Goal: Use online tool/utility: Utilize a website feature to perform a specific function

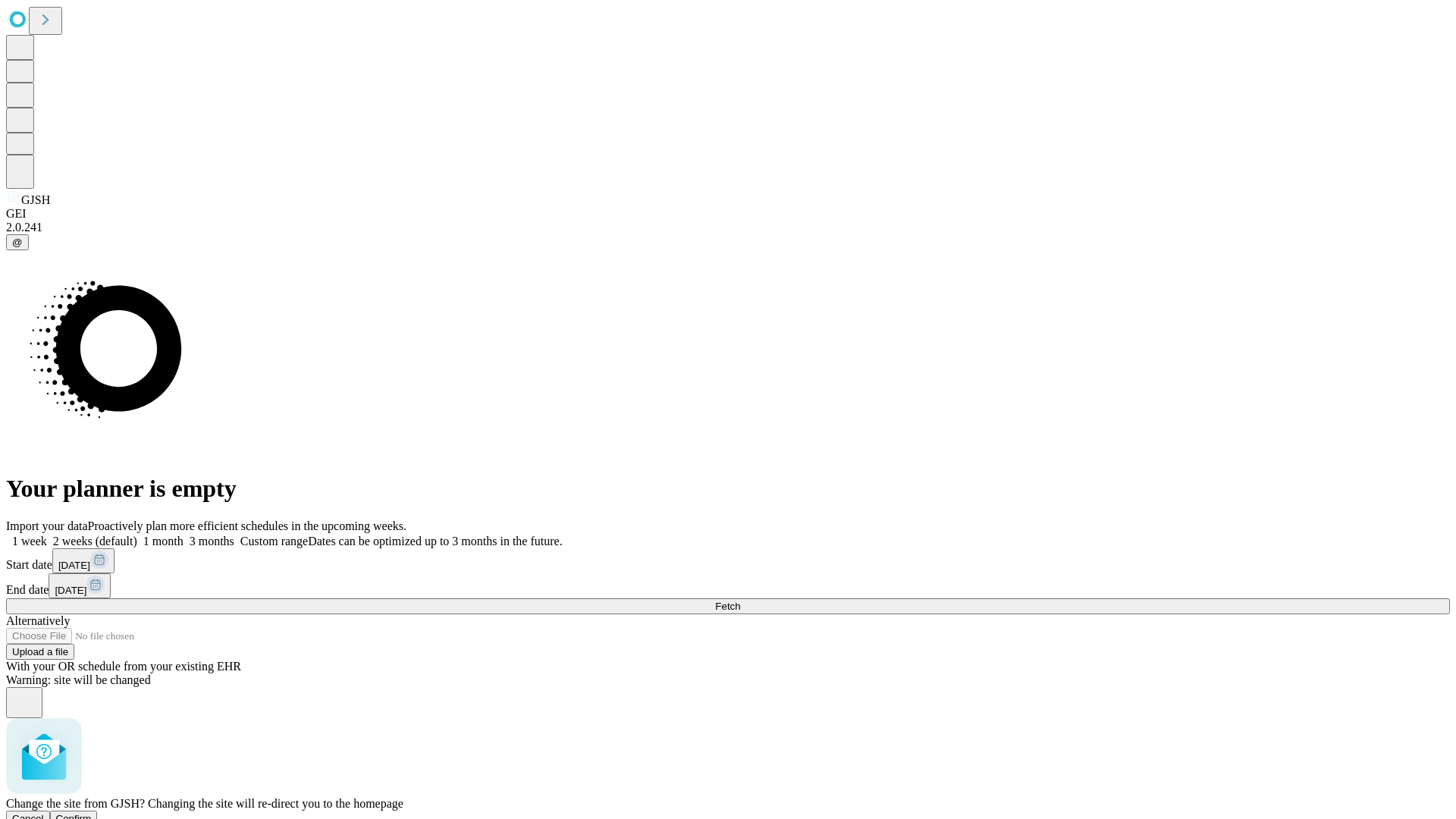
click at [92, 814] on span "Confirm" at bounding box center [73, 819] width 36 height 11
click at [47, 535] on label "1 week" at bounding box center [26, 541] width 41 height 13
click at [740, 601] on span "Fetch" at bounding box center [728, 606] width 25 height 11
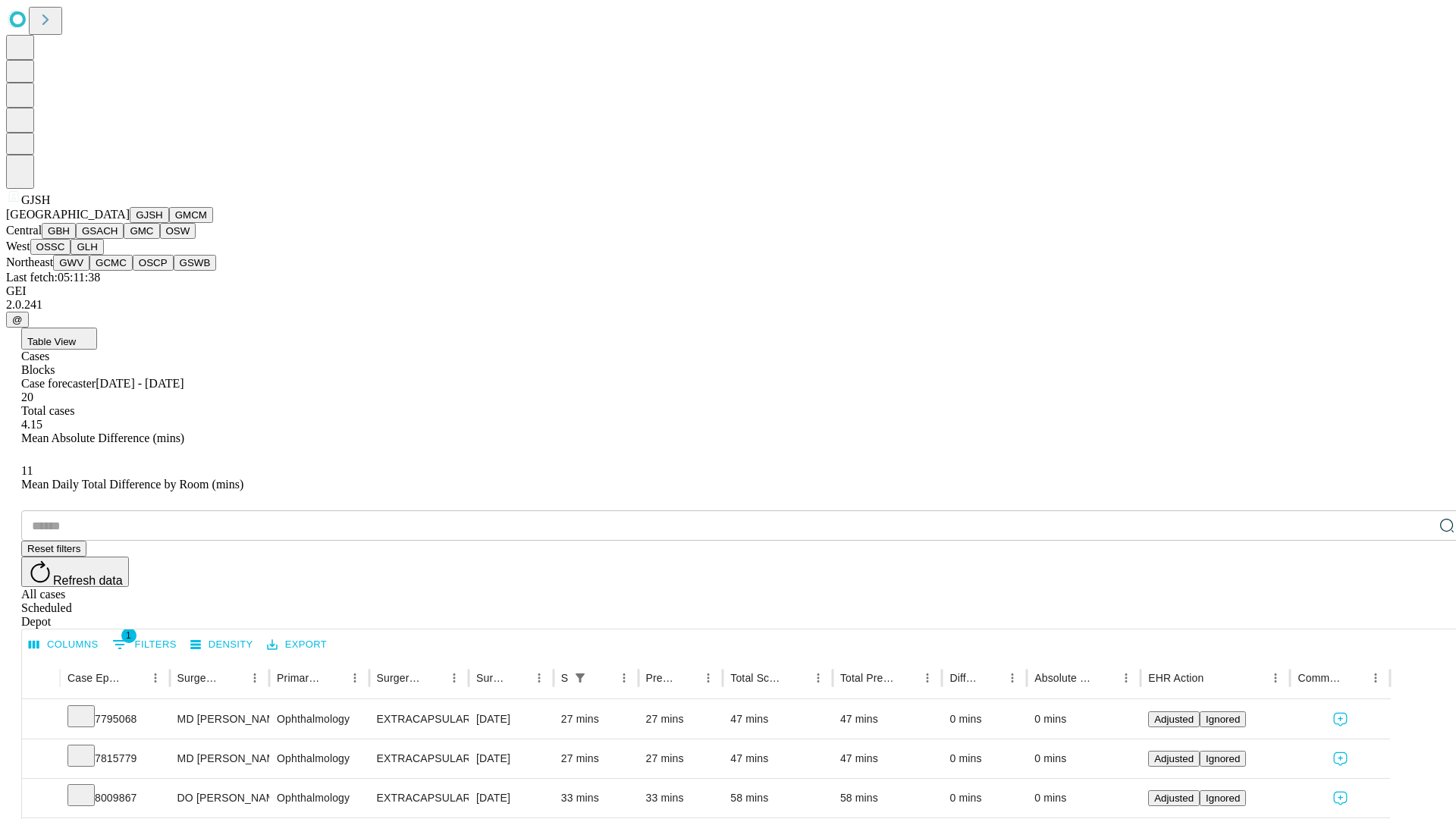
click at [169, 223] on button "GMCM" at bounding box center [191, 215] width 44 height 16
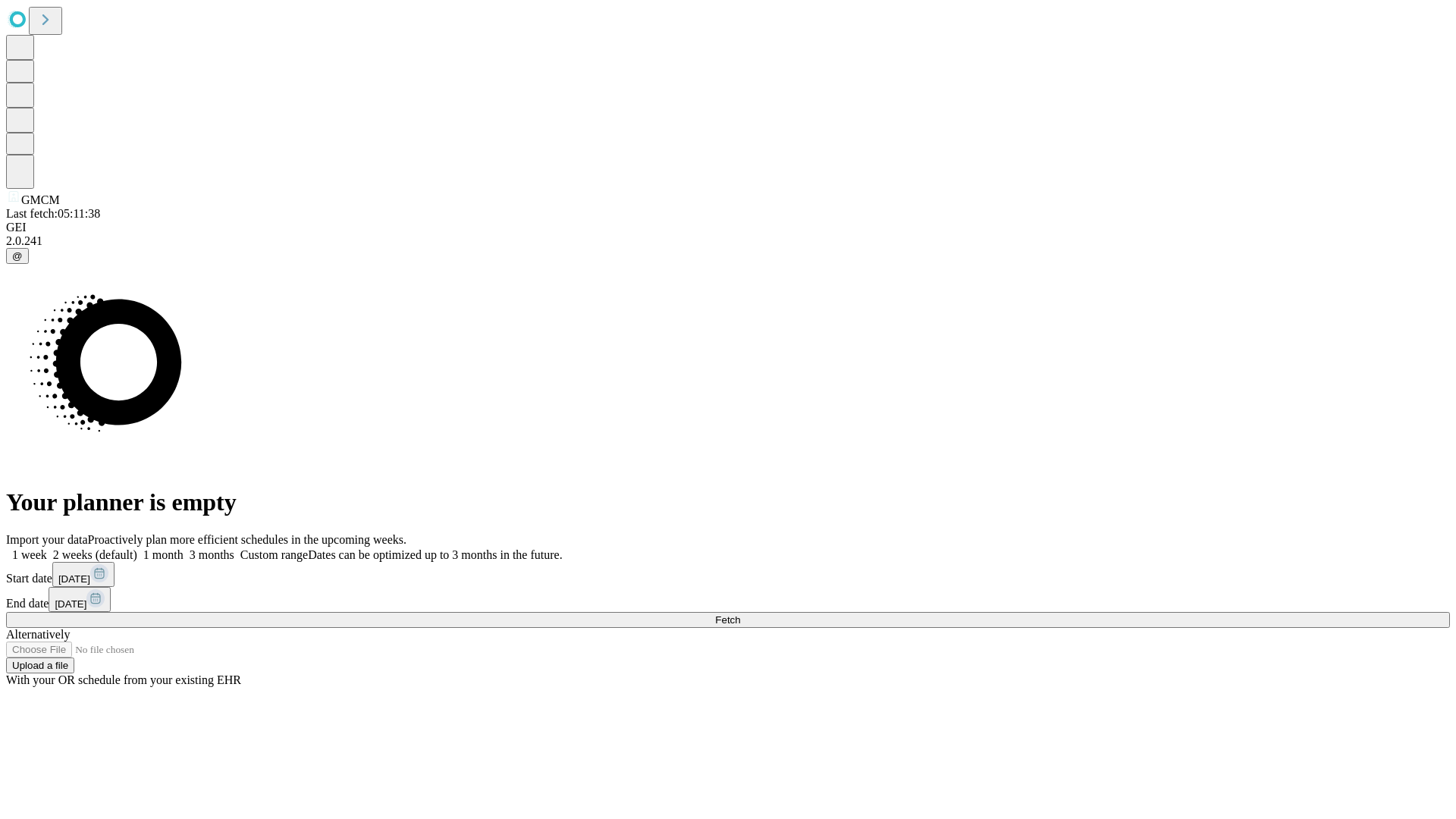
click at [47, 549] on label "1 week" at bounding box center [26, 555] width 41 height 13
click at [740, 614] on span "Fetch" at bounding box center [728, 620] width 25 height 11
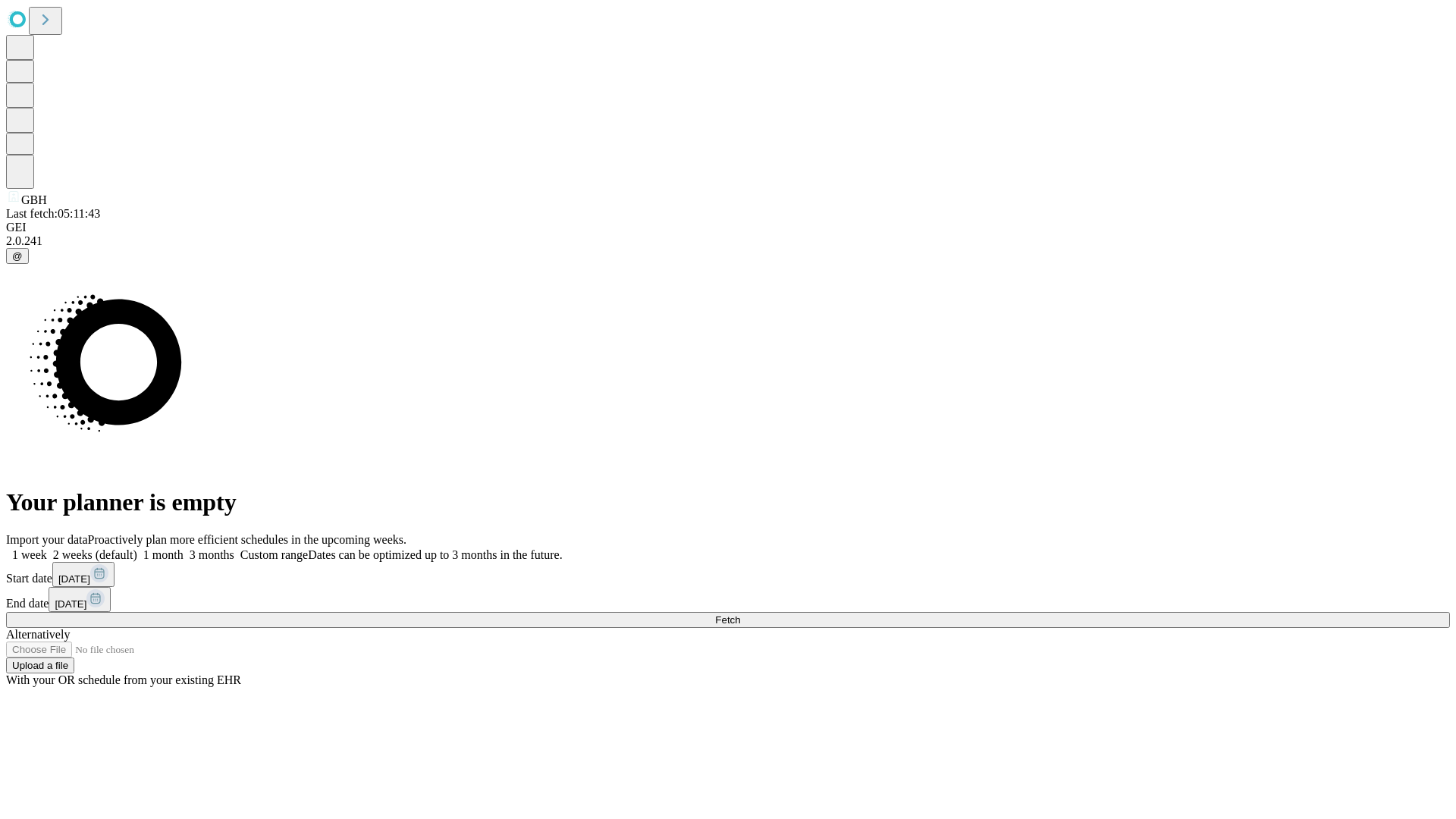
click at [47, 549] on label "1 week" at bounding box center [26, 555] width 41 height 13
click at [740, 614] on span "Fetch" at bounding box center [728, 620] width 25 height 11
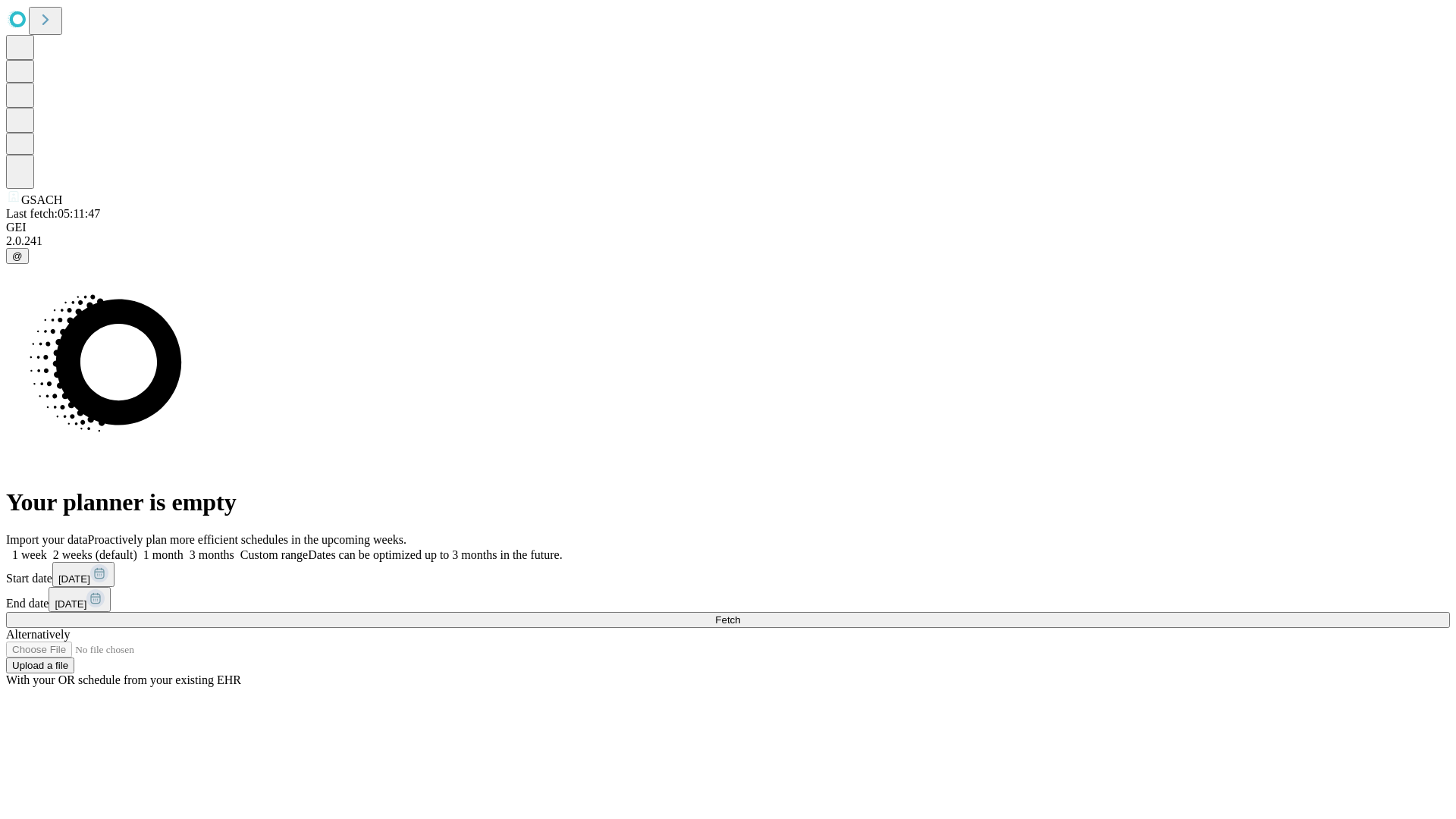
click at [47, 549] on label "1 week" at bounding box center [26, 555] width 41 height 13
click at [740, 614] on span "Fetch" at bounding box center [728, 620] width 25 height 11
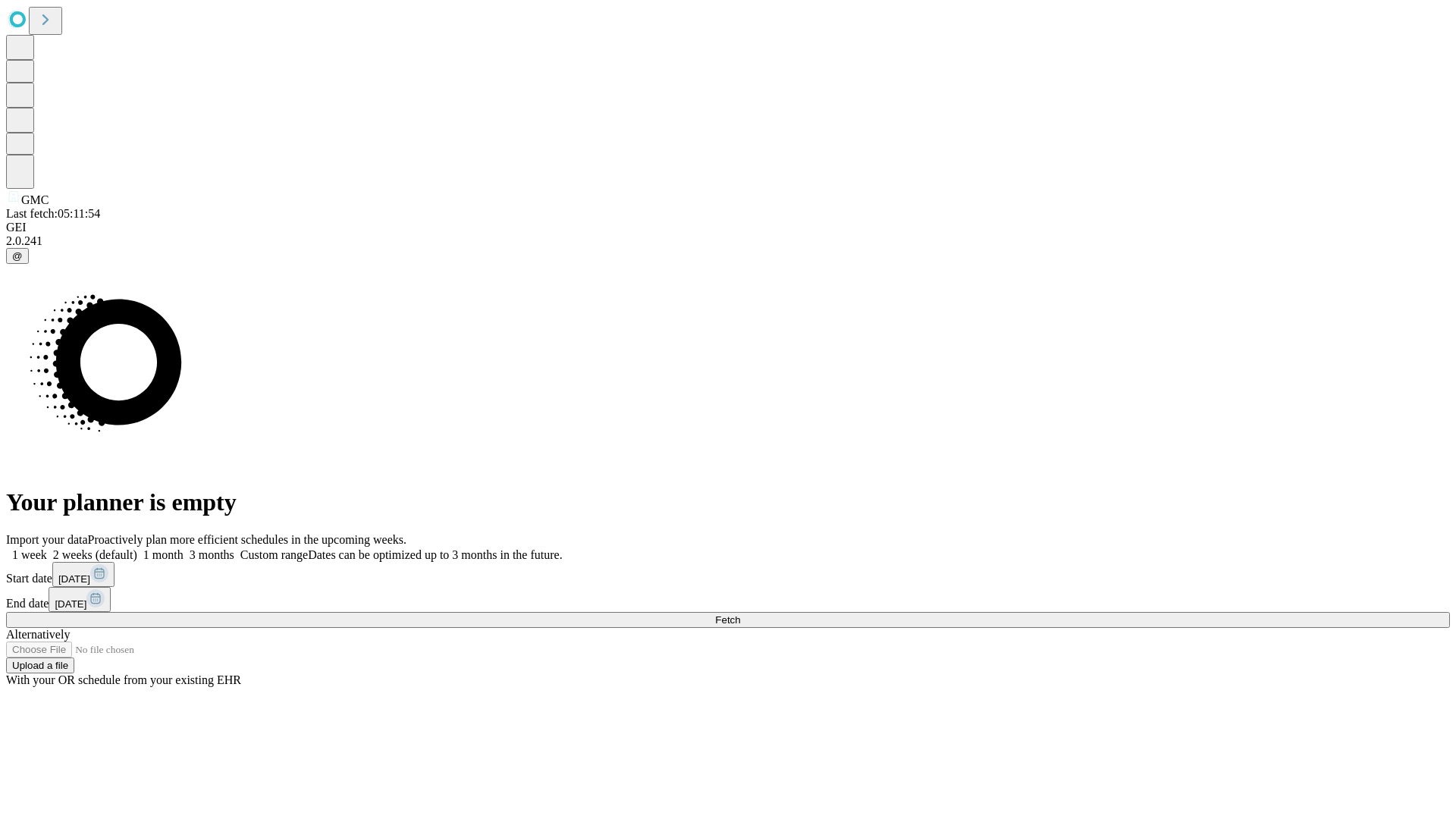
click at [47, 549] on label "1 week" at bounding box center [26, 555] width 41 height 13
click at [740, 614] on span "Fetch" at bounding box center [728, 620] width 25 height 11
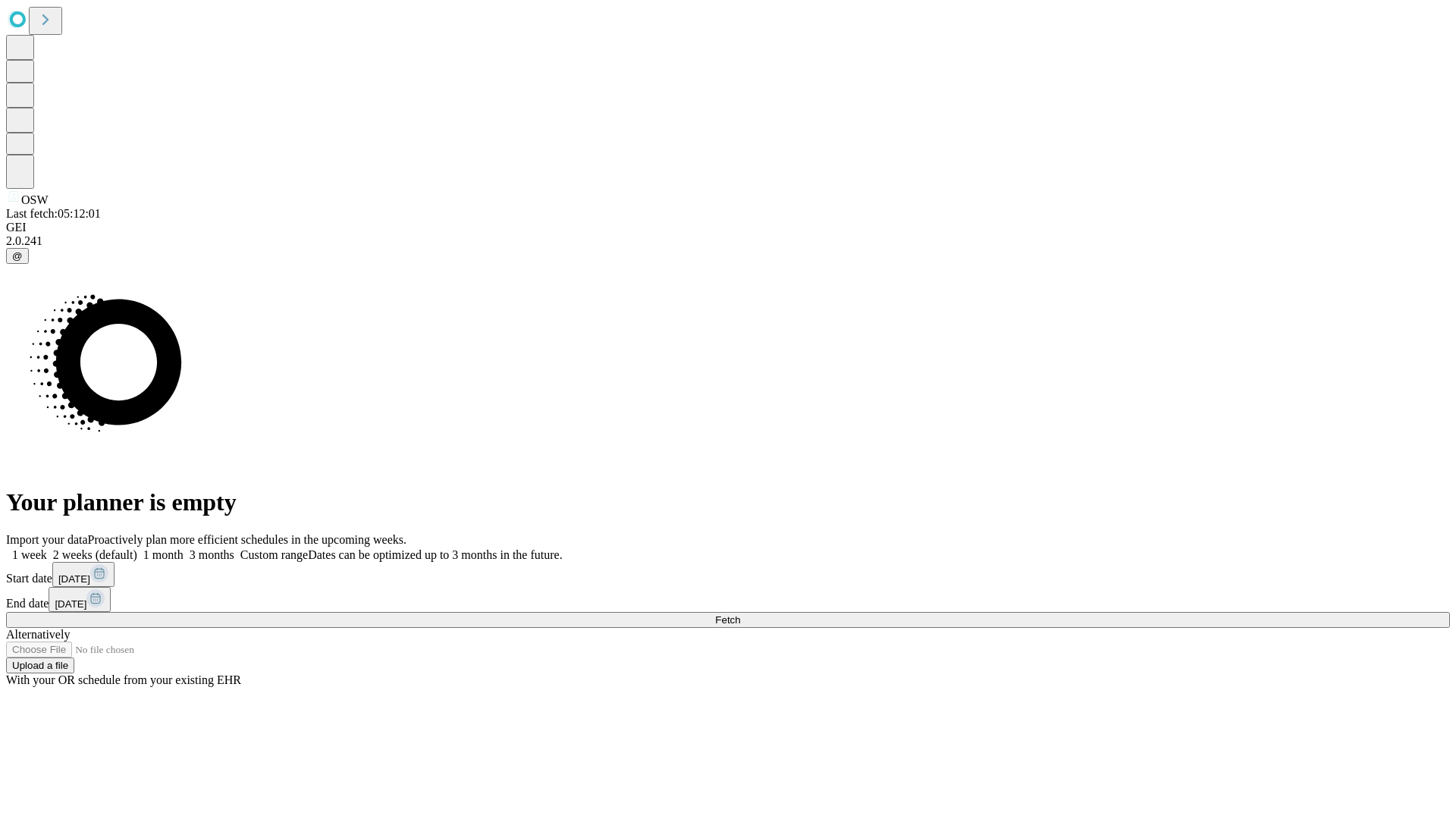
click at [47, 549] on label "1 week" at bounding box center [26, 555] width 41 height 13
click at [740, 614] on span "Fetch" at bounding box center [728, 620] width 25 height 11
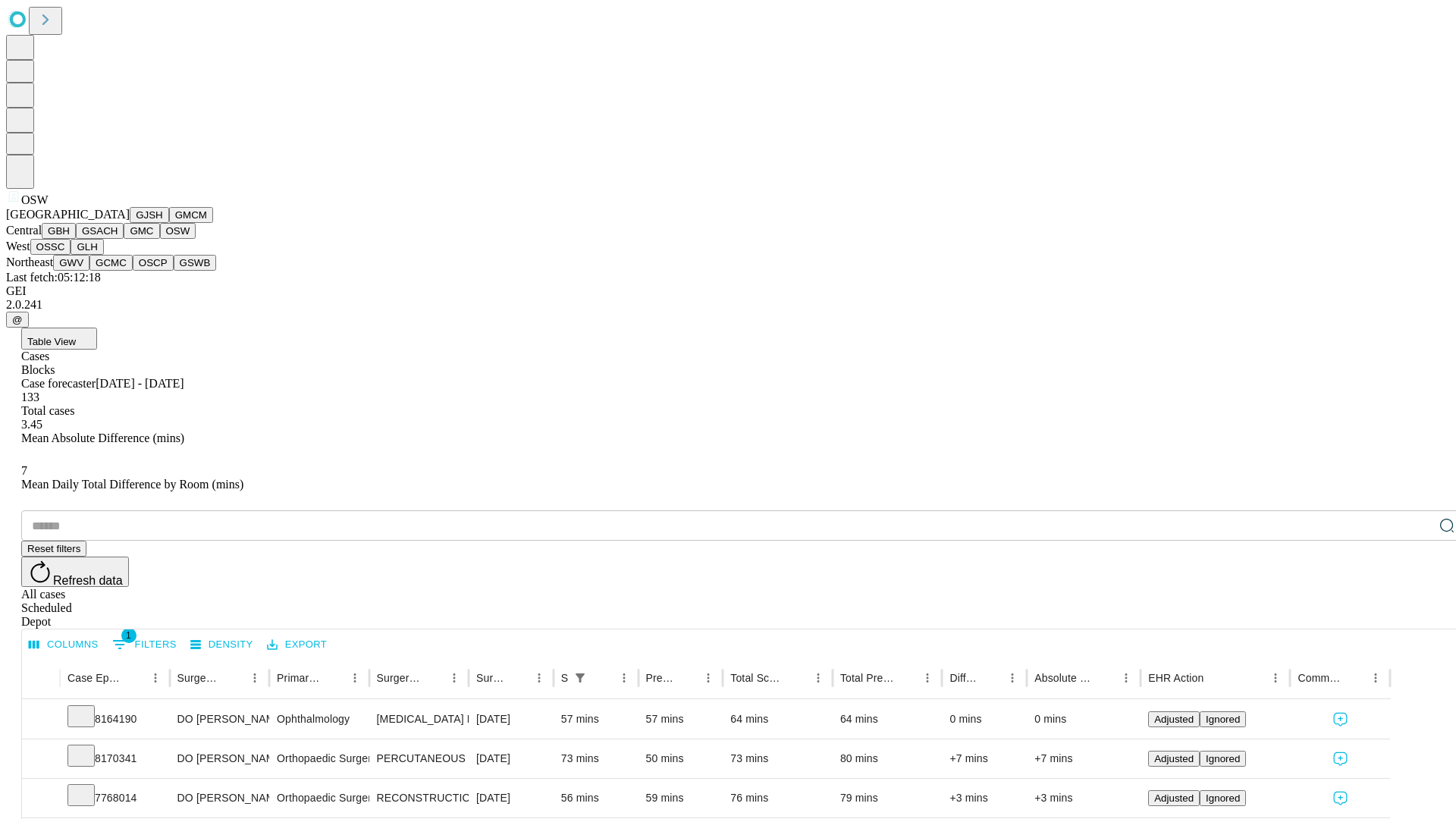
click at [71, 255] on button "OSSC" at bounding box center [50, 247] width 41 height 16
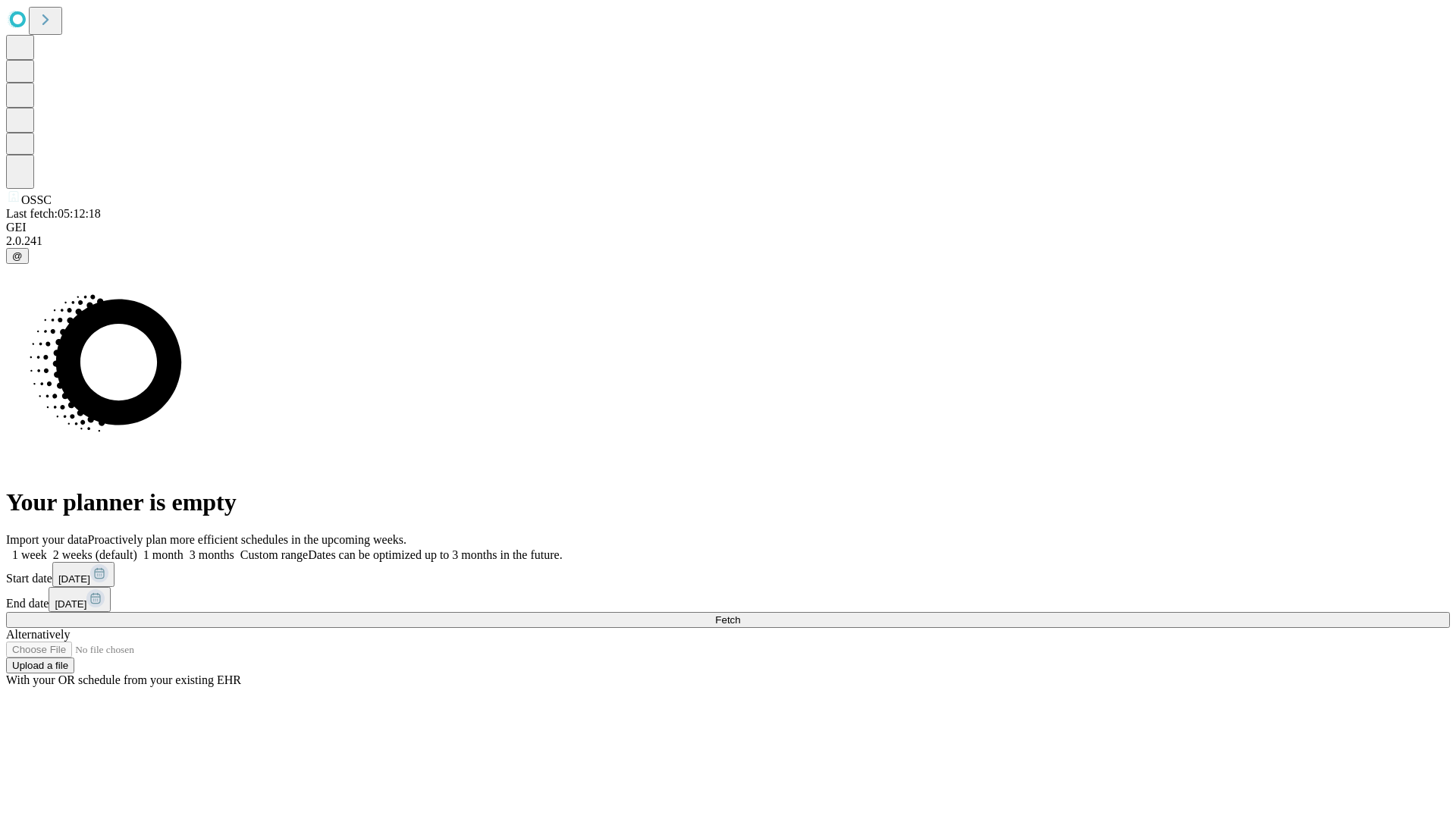
click at [47, 549] on label "1 week" at bounding box center [26, 555] width 41 height 13
click at [740, 614] on span "Fetch" at bounding box center [728, 620] width 25 height 11
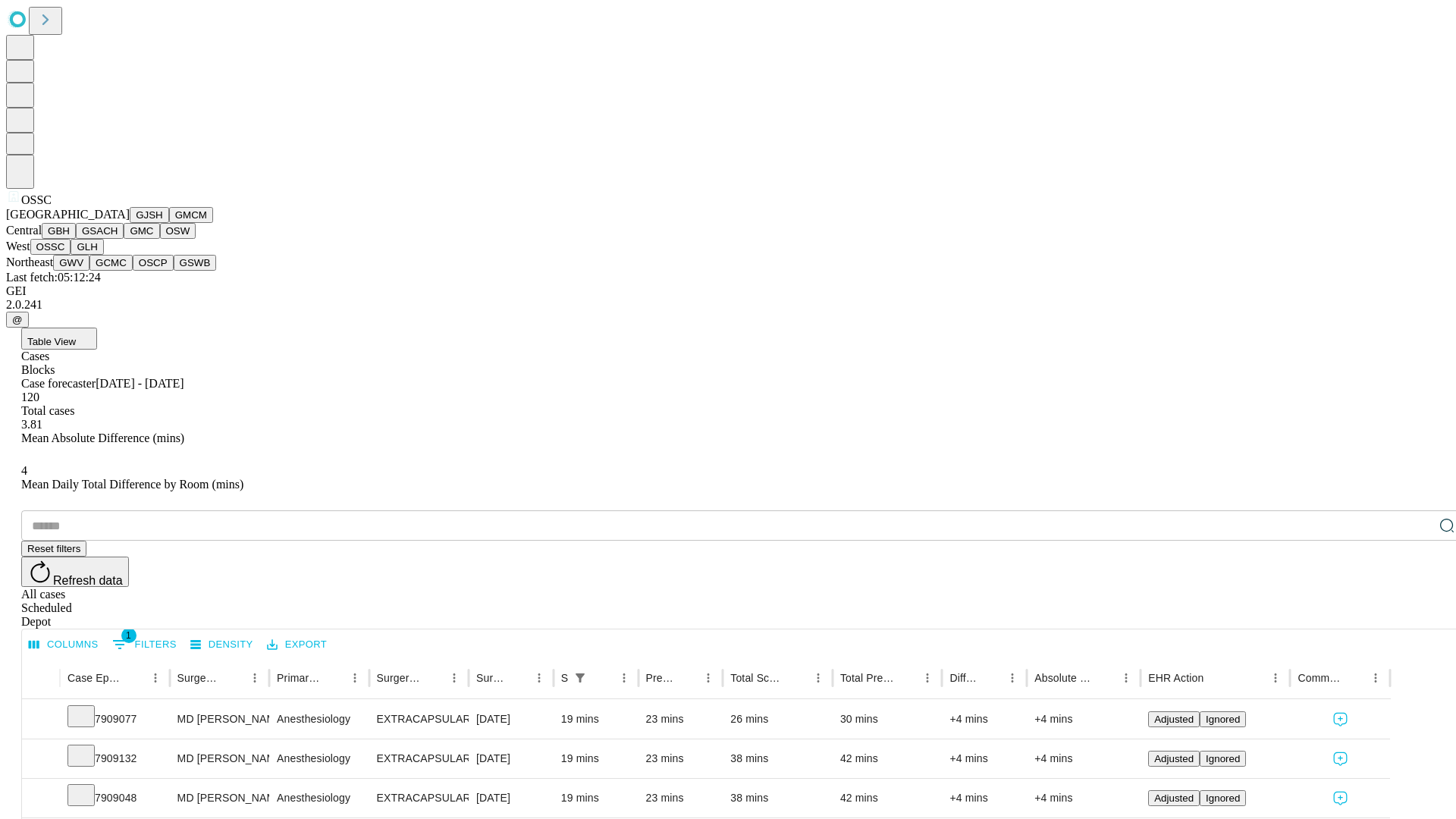
click at [103, 255] on button "GLH" at bounding box center [87, 247] width 33 height 16
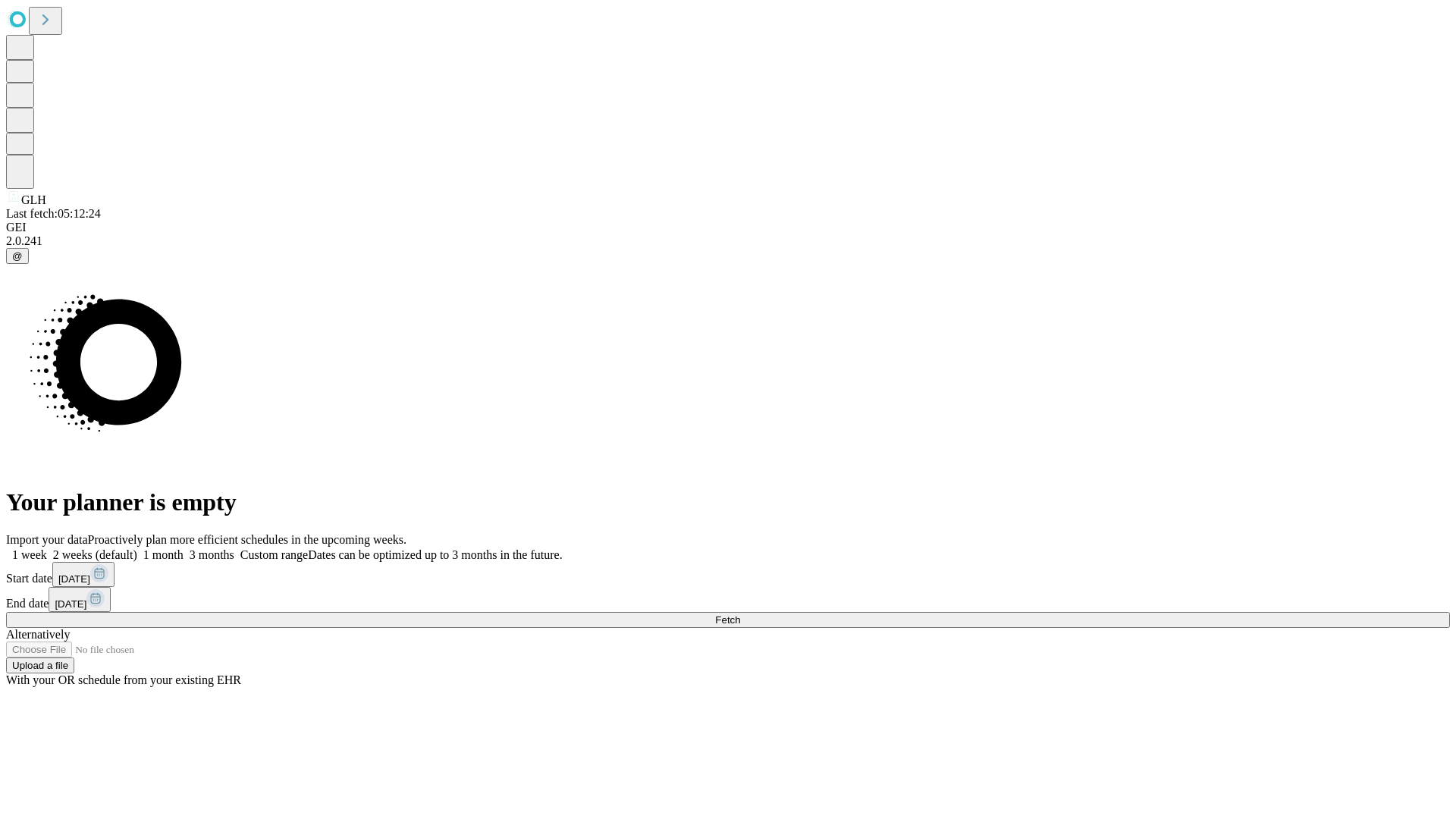
click at [47, 549] on label "1 week" at bounding box center [26, 555] width 41 height 13
click at [740, 614] on span "Fetch" at bounding box center [728, 620] width 25 height 11
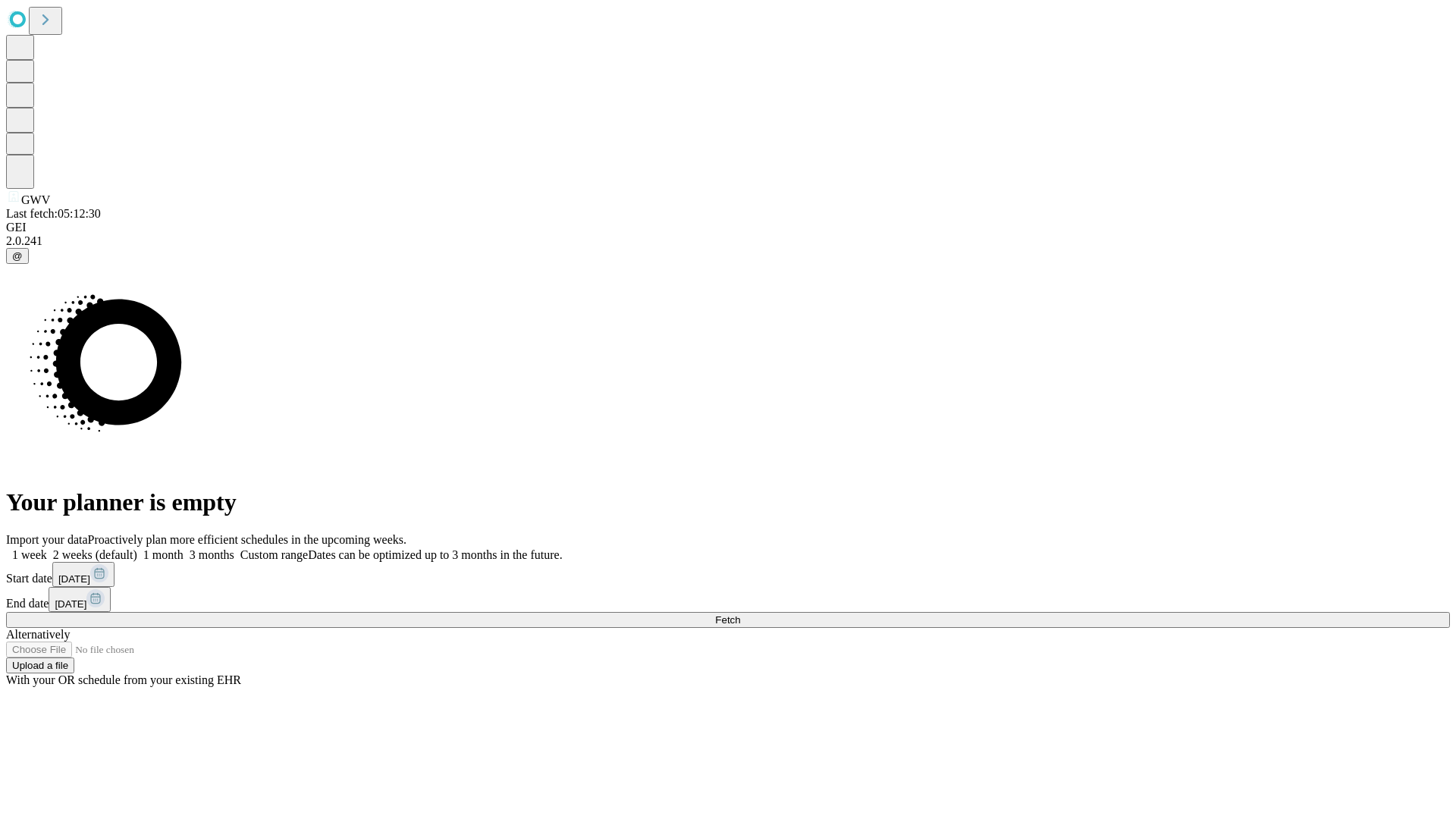
click at [47, 549] on label "1 week" at bounding box center [26, 555] width 41 height 13
click at [740, 614] on span "Fetch" at bounding box center [728, 620] width 25 height 11
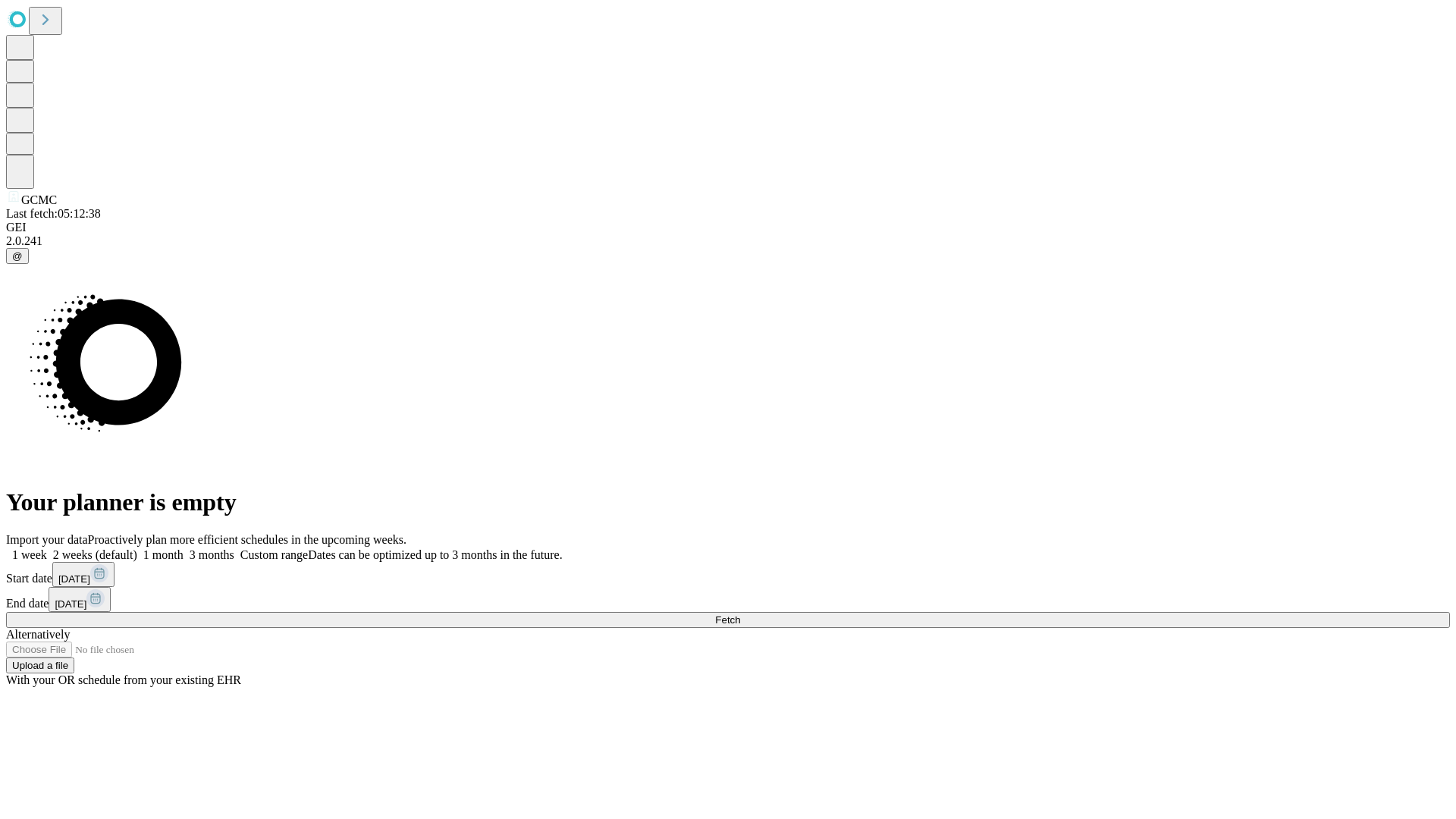
click at [47, 549] on label "1 week" at bounding box center [26, 555] width 41 height 13
click at [740, 614] on span "Fetch" at bounding box center [728, 620] width 25 height 11
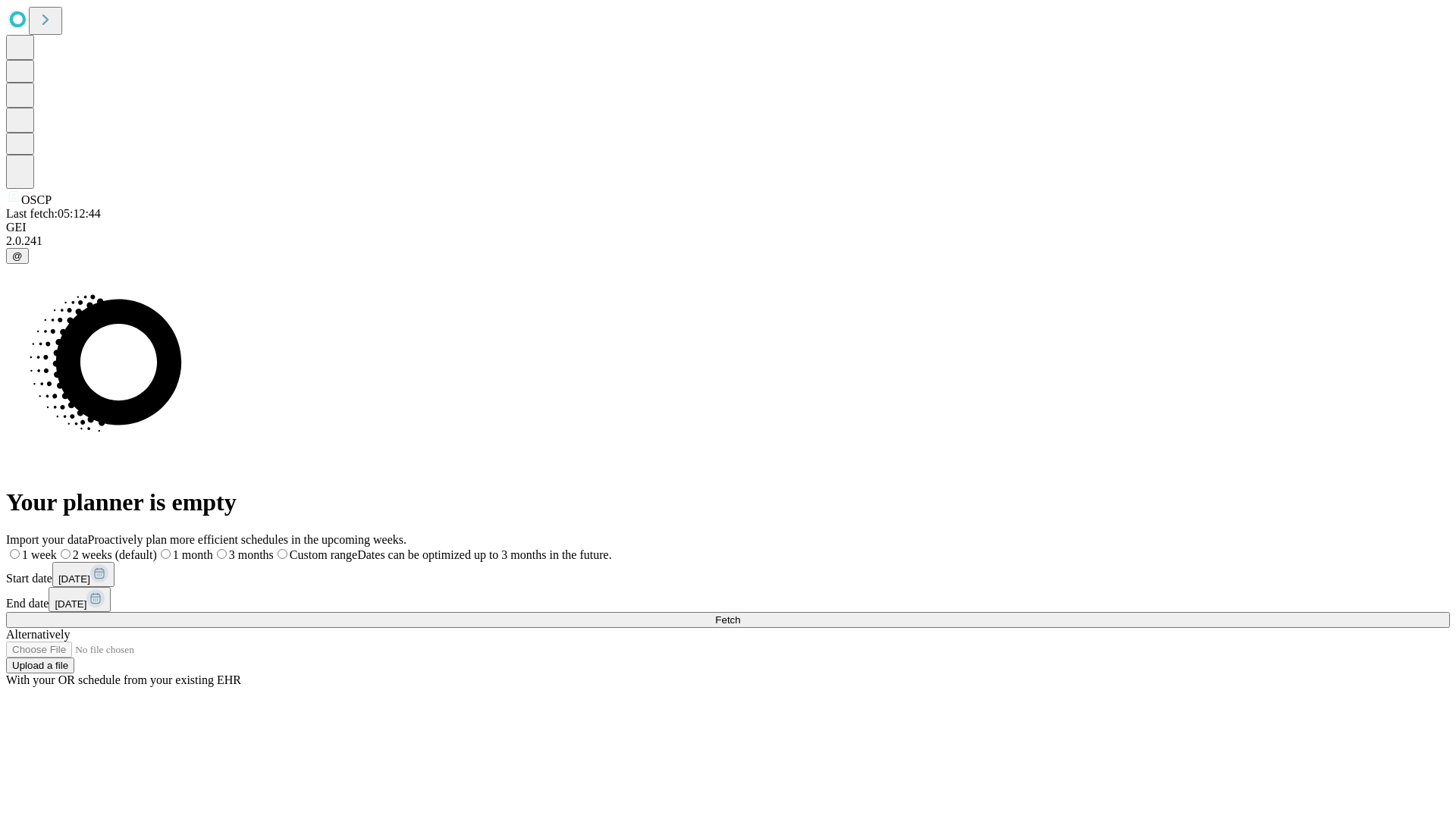
click at [57, 549] on label "1 week" at bounding box center [32, 555] width 51 height 13
click at [740, 614] on span "Fetch" at bounding box center [728, 620] width 25 height 11
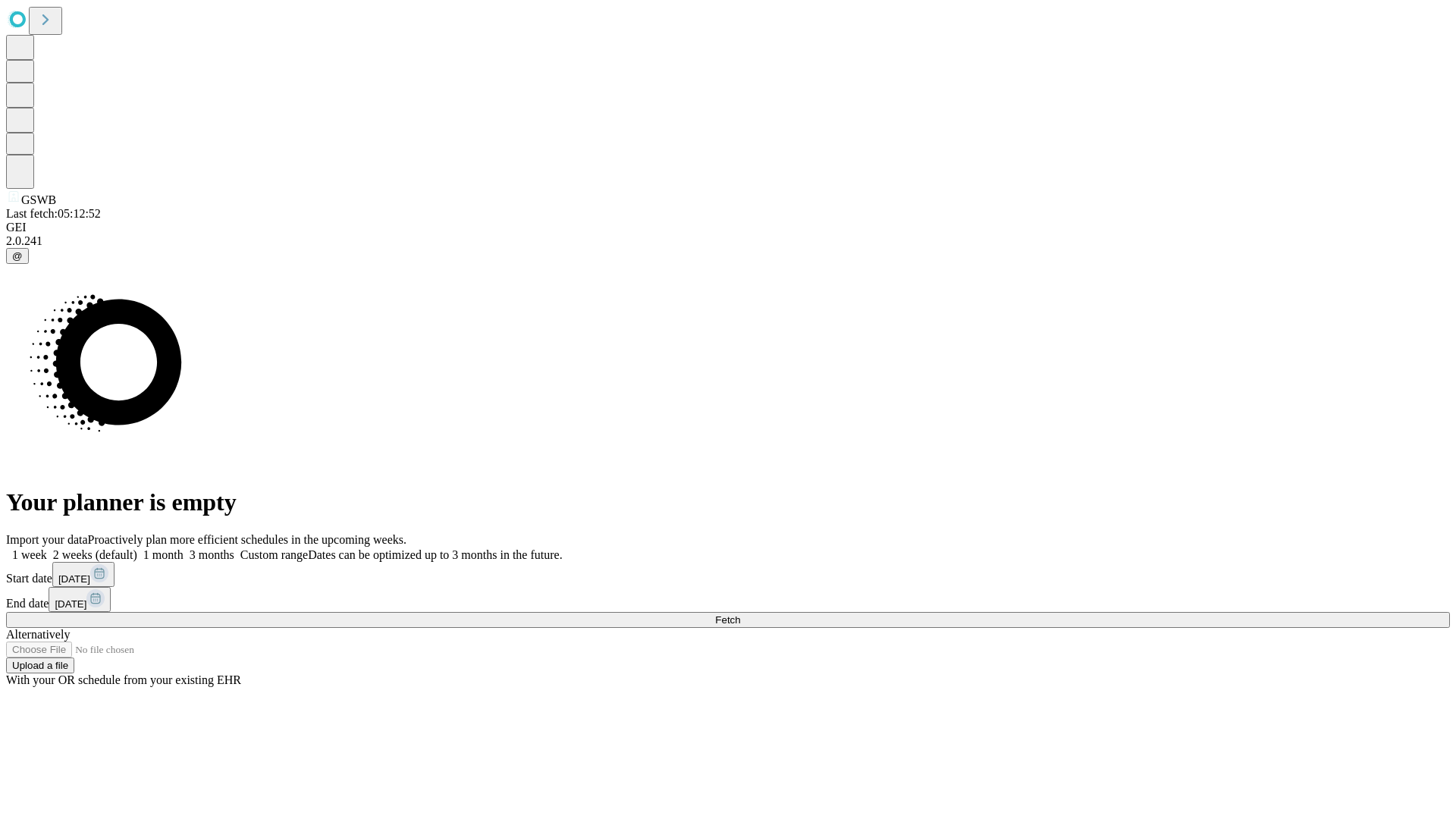
click at [47, 549] on label "1 week" at bounding box center [26, 555] width 41 height 13
click at [740, 614] on span "Fetch" at bounding box center [728, 620] width 25 height 11
